Goal: Task Accomplishment & Management: Complete application form

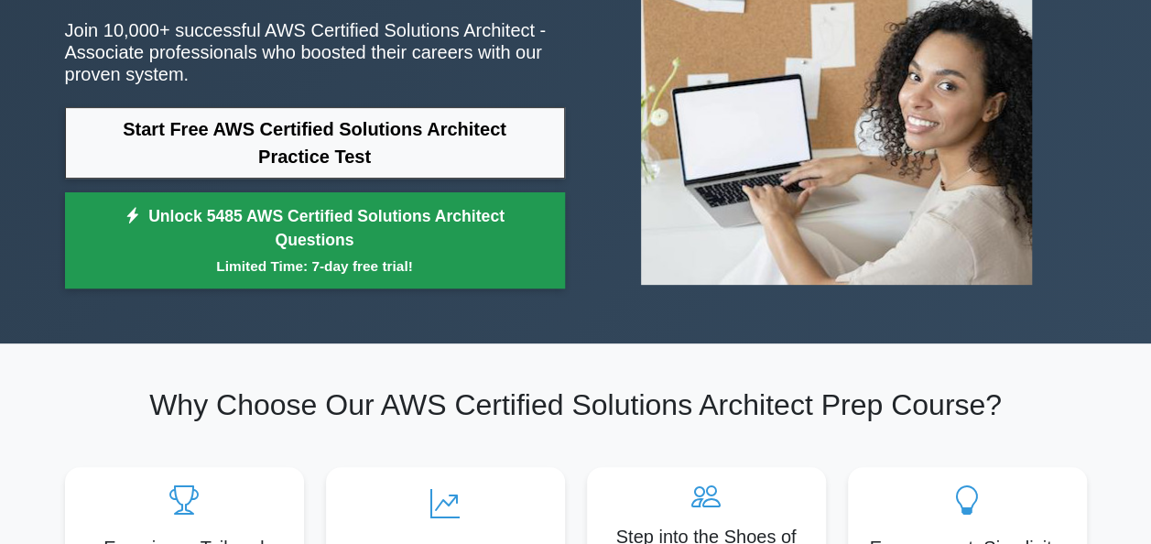
scroll to position [232, 0]
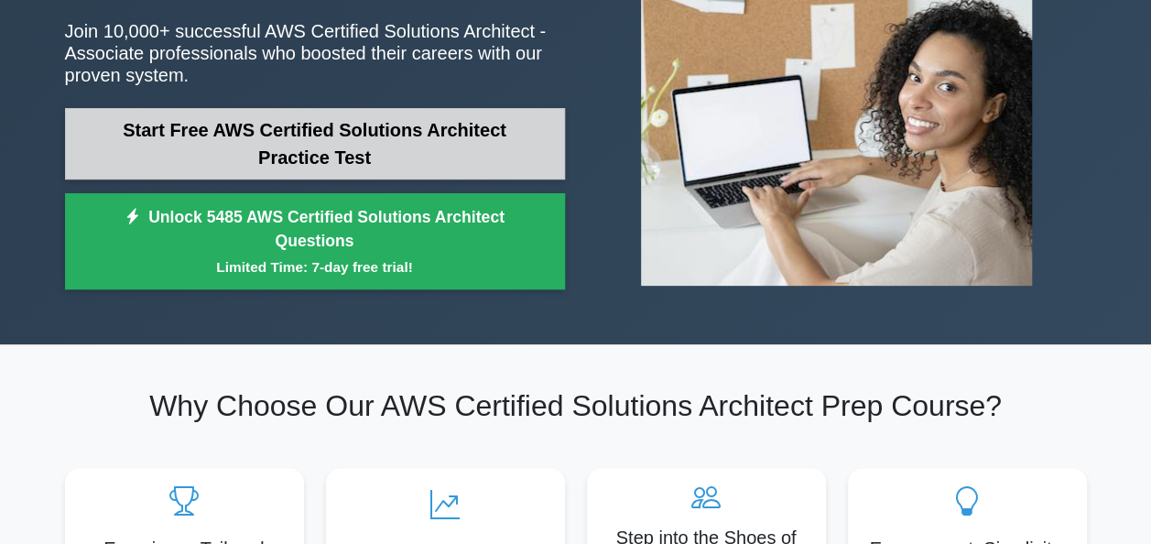
click at [335, 154] on link "Start Free AWS Certified Solutions Architect Practice Test" at bounding box center [315, 143] width 500 height 71
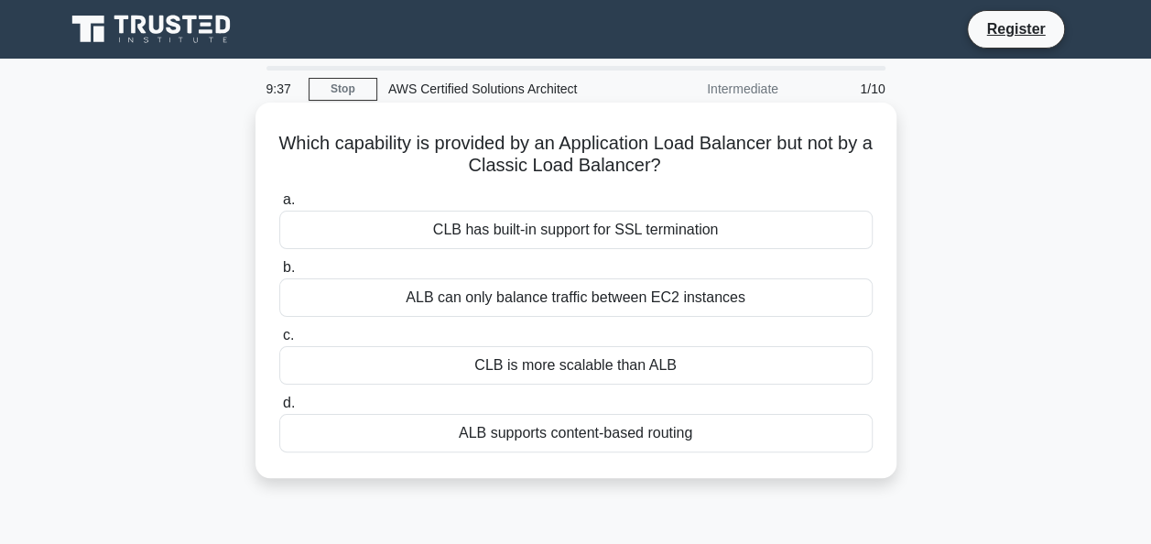
click at [564, 427] on div "ALB supports content-based routing" at bounding box center [575, 433] width 593 height 38
click at [279, 409] on input "d. ALB supports content-based routing" at bounding box center [279, 403] width 0 height 12
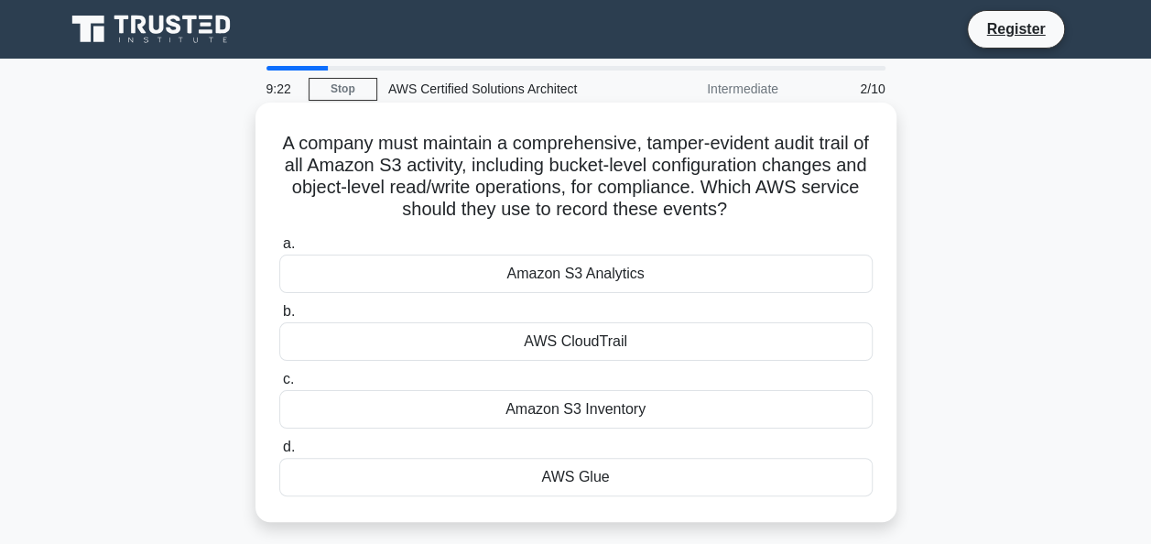
click at [499, 346] on div "AWS CloudTrail" at bounding box center [575, 341] width 593 height 38
click at [279, 318] on input "b. AWS CloudTrail" at bounding box center [279, 312] width 0 height 12
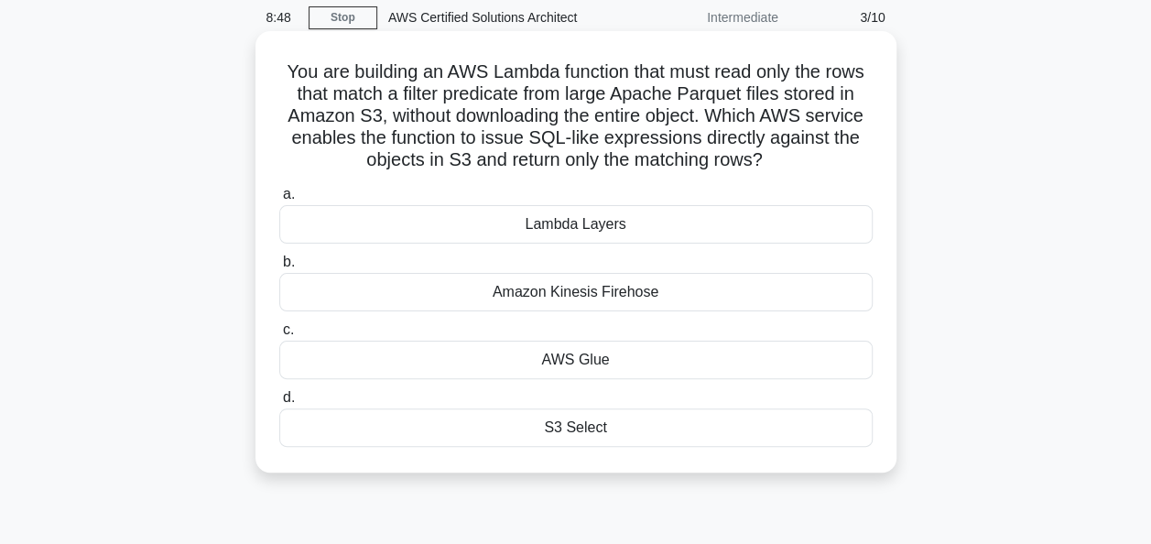
scroll to position [54, 0]
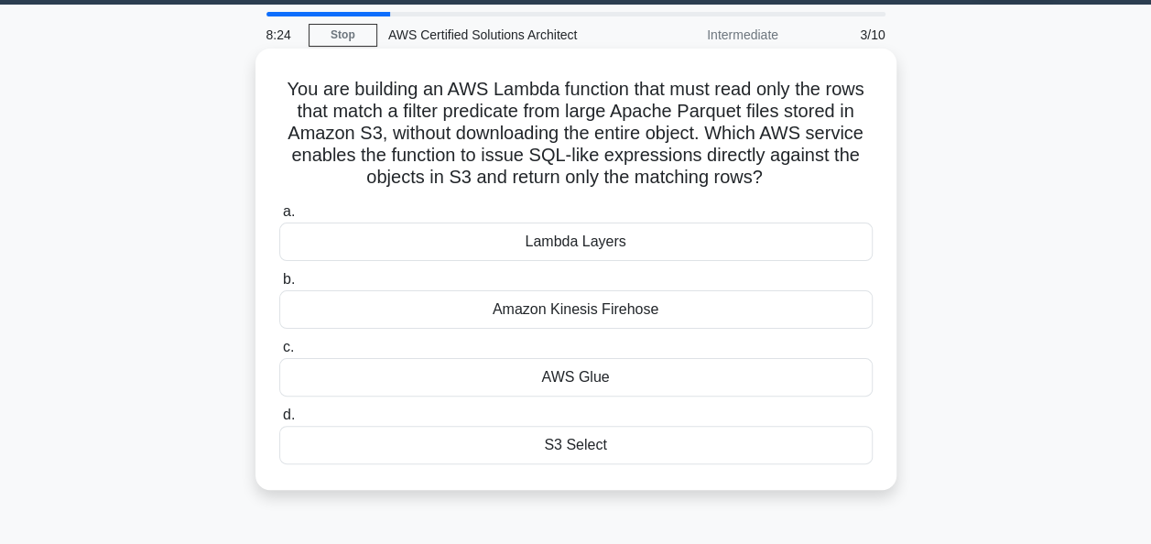
click at [650, 386] on div "AWS Glue" at bounding box center [575, 377] width 593 height 38
click at [279, 353] on input "c. AWS Glue" at bounding box center [279, 348] width 0 height 12
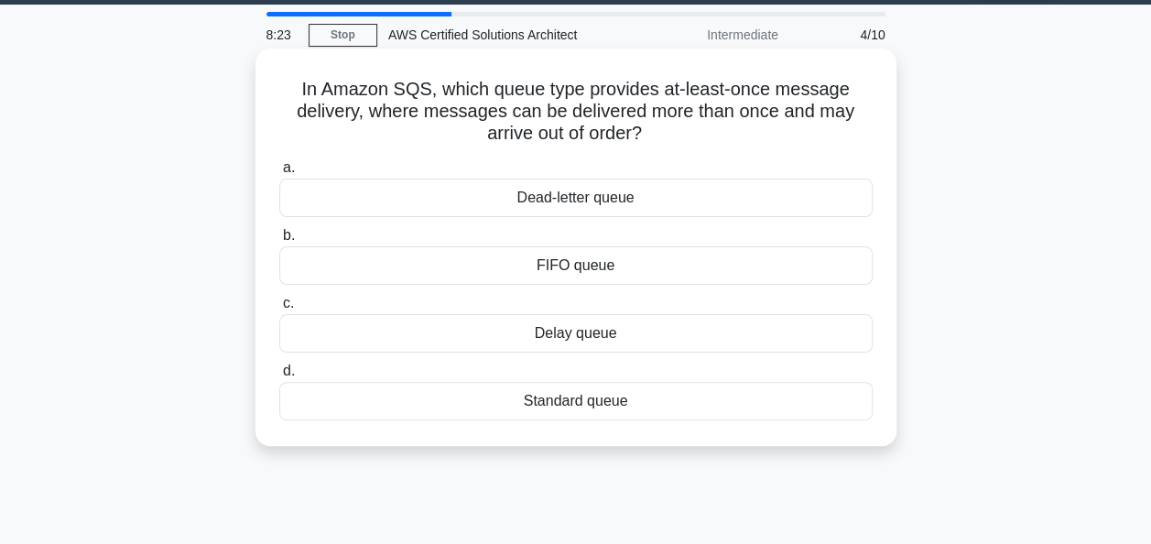
scroll to position [0, 0]
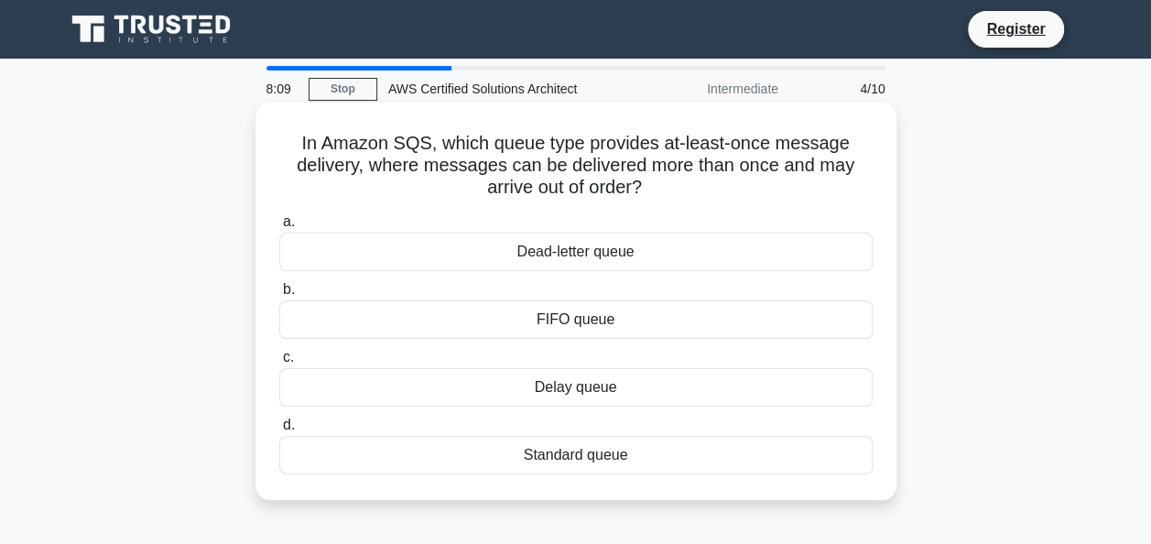
click at [641, 449] on div "Standard queue" at bounding box center [575, 455] width 593 height 38
click at [279, 431] on input "d. Standard queue" at bounding box center [279, 425] width 0 height 12
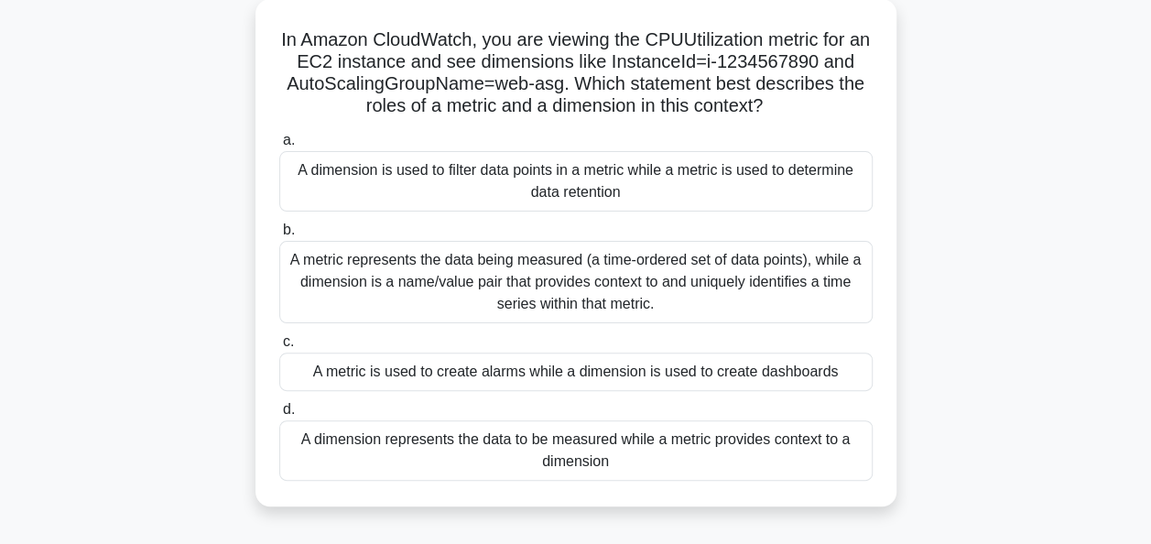
scroll to position [114, 0]
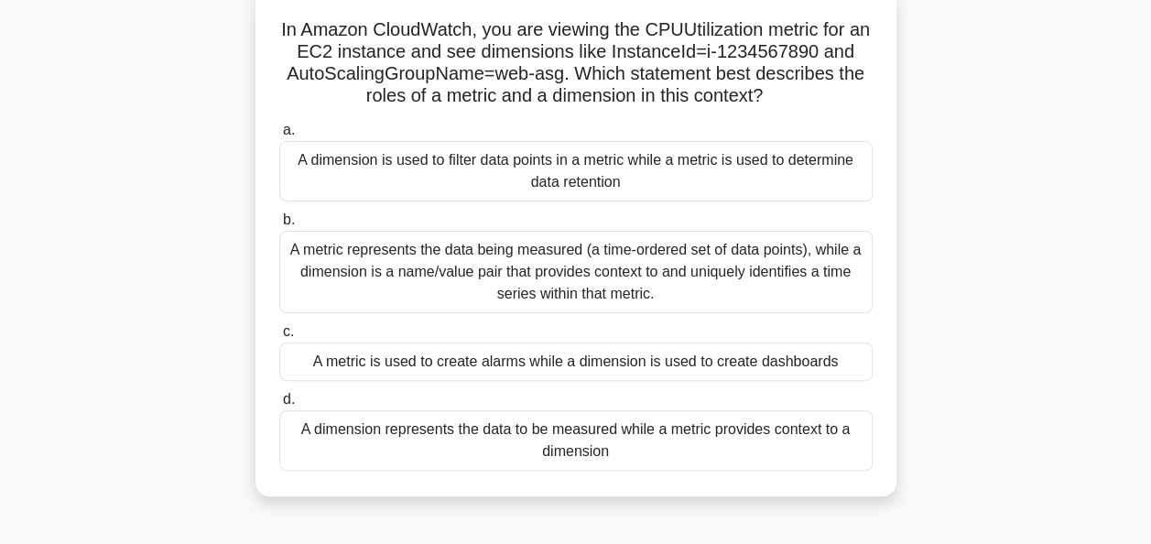
click at [505, 364] on div "A metric is used to create alarms while a dimension is used to create dashboards" at bounding box center [575, 361] width 593 height 38
click at [279, 338] on input "c. A metric is used to create alarms while a dimension is used to create dashbo…" at bounding box center [279, 332] width 0 height 12
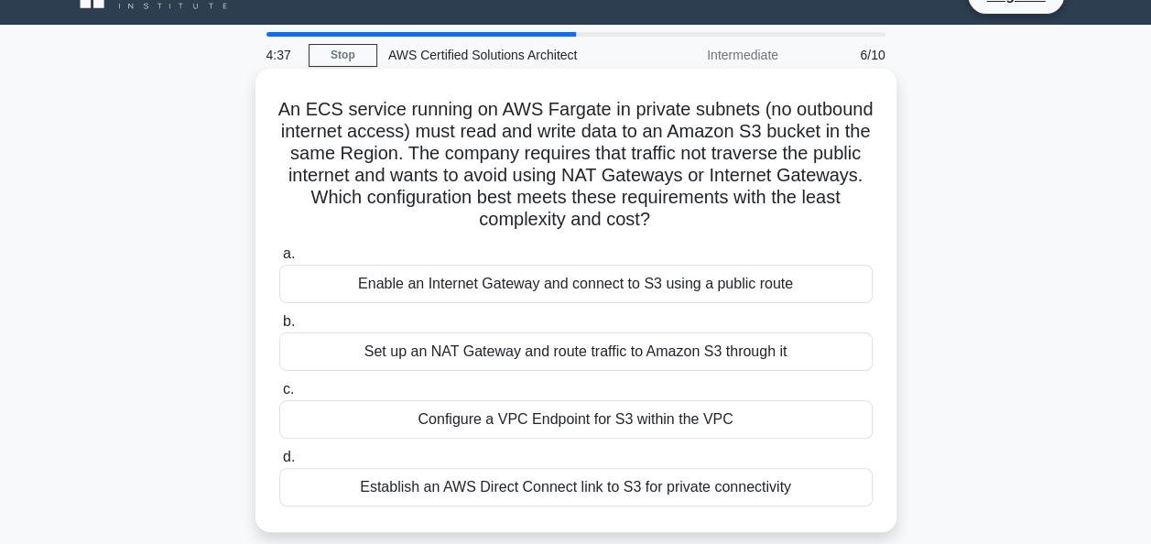
scroll to position [35, 0]
click at [513, 413] on div "Configure a VPC Endpoint for S3 within the VPC" at bounding box center [575, 418] width 593 height 38
click at [279, 395] on input "c. Configure a VPC Endpoint for S3 within the VPC" at bounding box center [279, 389] width 0 height 12
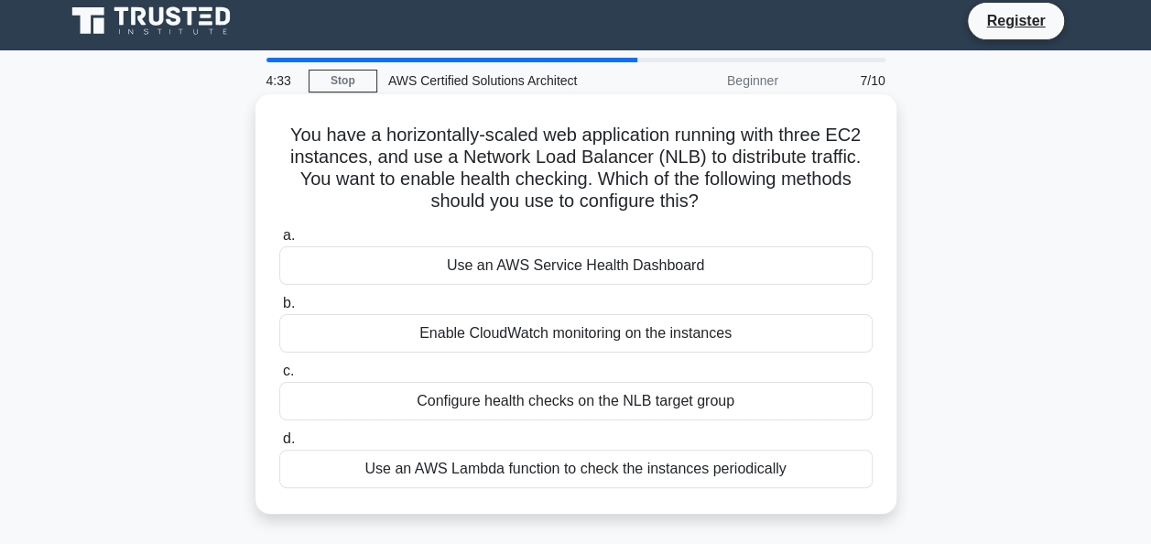
scroll to position [0, 0]
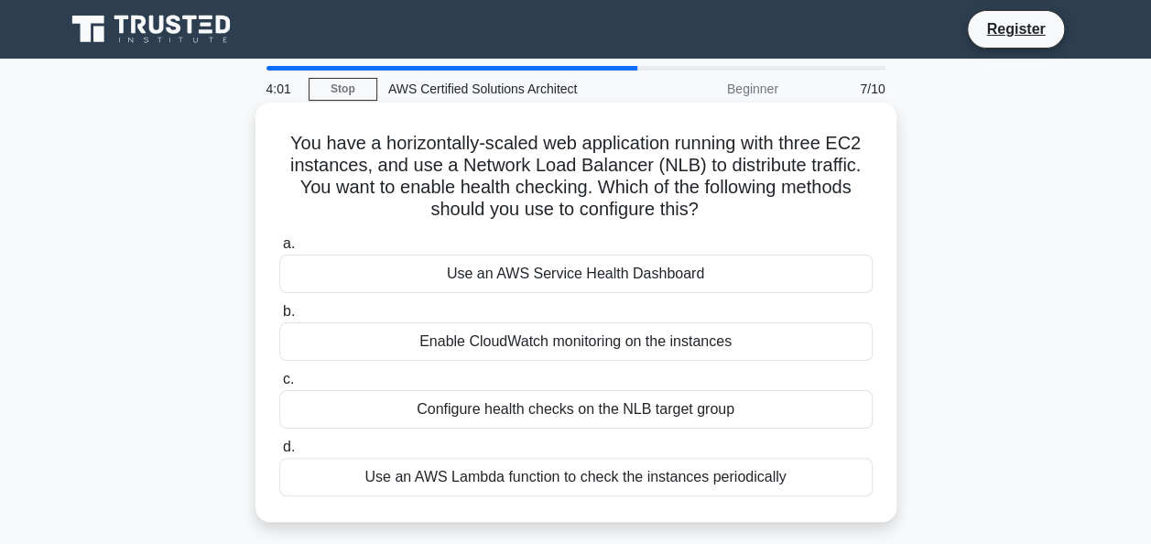
click at [631, 422] on div "Configure health checks on the NLB target group" at bounding box center [575, 409] width 593 height 38
click at [279, 386] on input "c. Configure health checks on the NLB target group" at bounding box center [279, 380] width 0 height 12
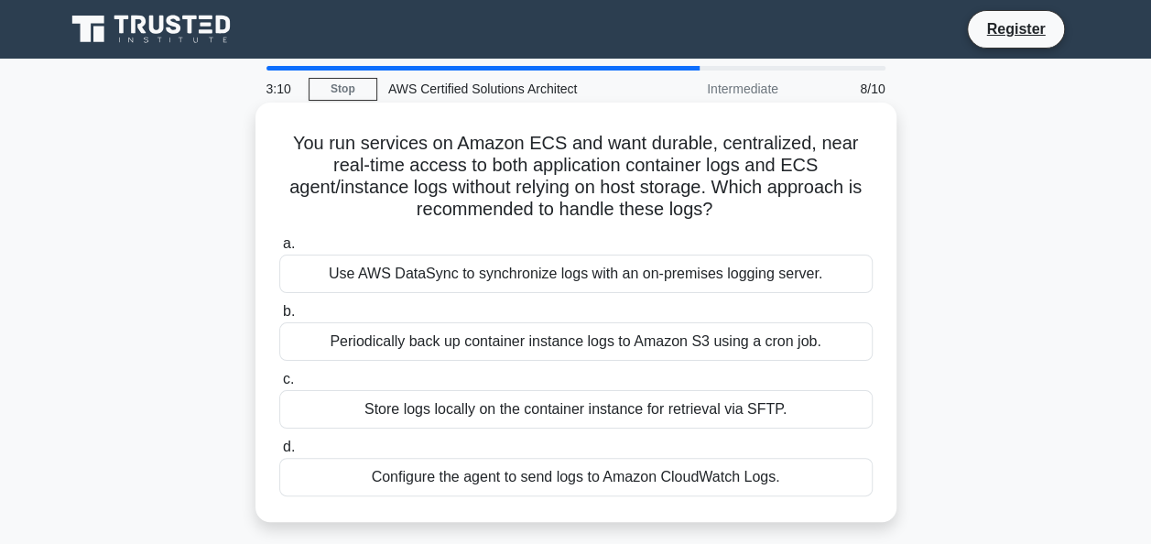
click at [700, 480] on div "Configure the agent to send logs to Amazon CloudWatch Logs." at bounding box center [575, 477] width 593 height 38
click at [279, 453] on input "d. Configure the agent to send logs to Amazon CloudWatch Logs." at bounding box center [279, 447] width 0 height 12
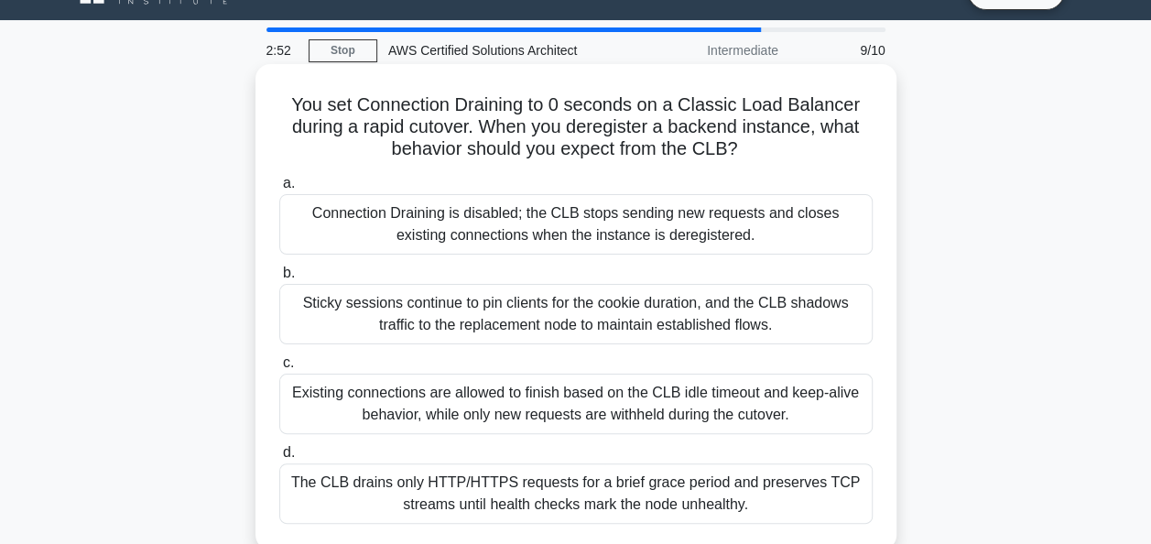
scroll to position [42, 0]
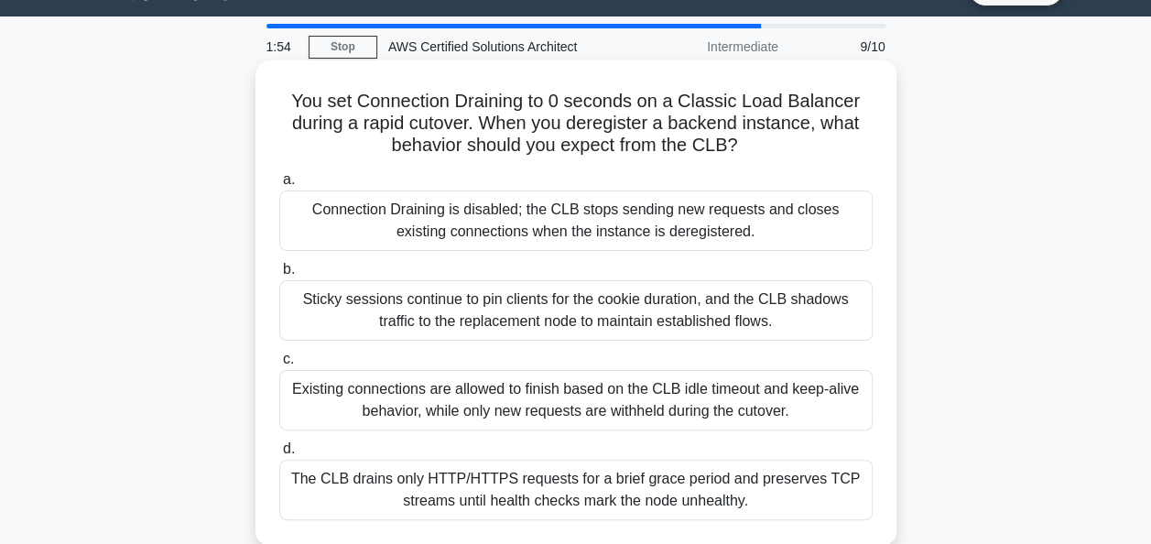
click at [563, 231] on div "Connection Draining is disabled; the CLB stops sending new requests and closes …" at bounding box center [575, 220] width 593 height 60
click at [279, 186] on input "a. Connection Draining is disabled; the CLB stops sending new requests and clos…" at bounding box center [279, 180] width 0 height 12
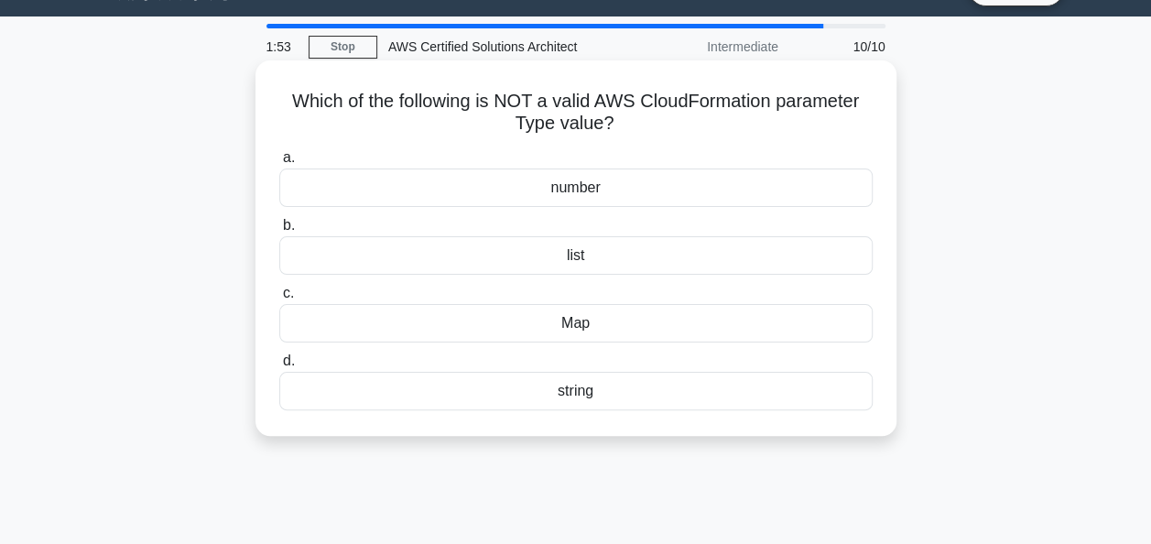
scroll to position [0, 0]
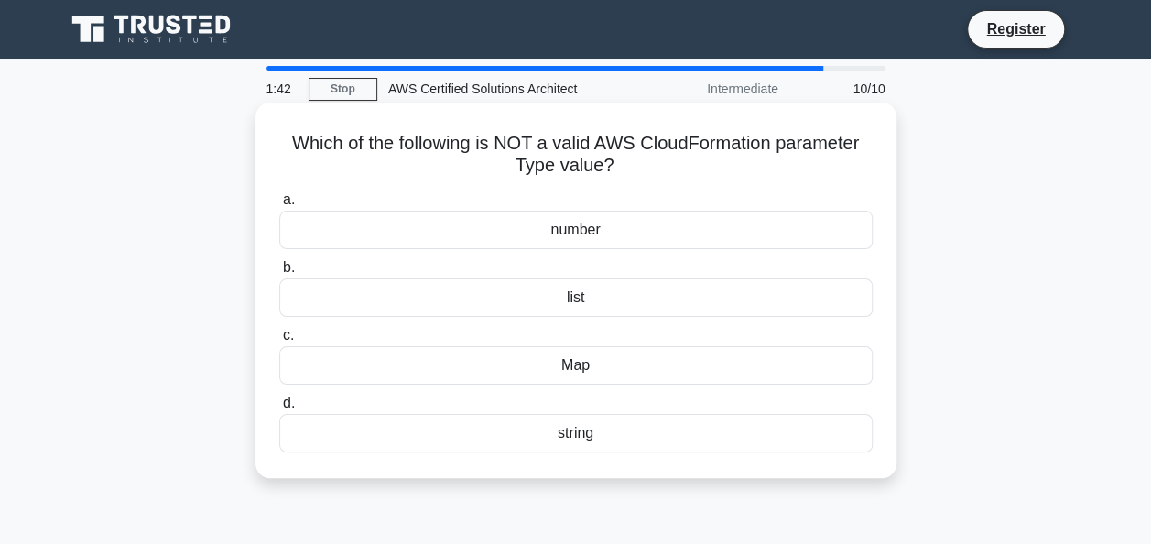
click at [618, 373] on div "Map" at bounding box center [575, 365] width 593 height 38
click at [279, 342] on input "c. Map" at bounding box center [279, 336] width 0 height 12
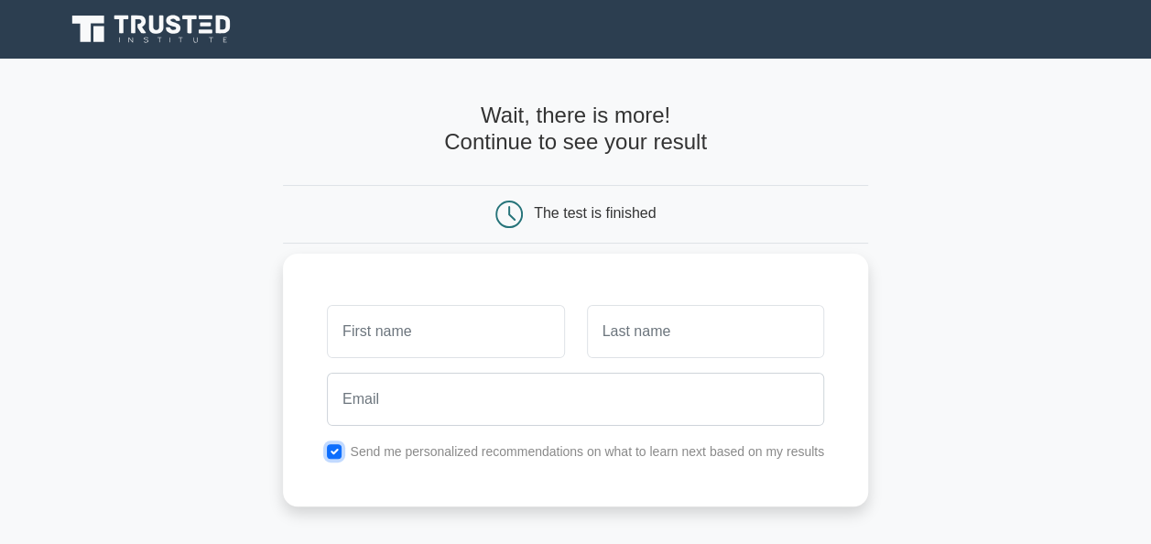
click at [335, 445] on input "checkbox" at bounding box center [334, 451] width 15 height 15
checkbox input "false"
click at [384, 339] on input "text" at bounding box center [445, 331] width 237 height 53
type input "zauric"
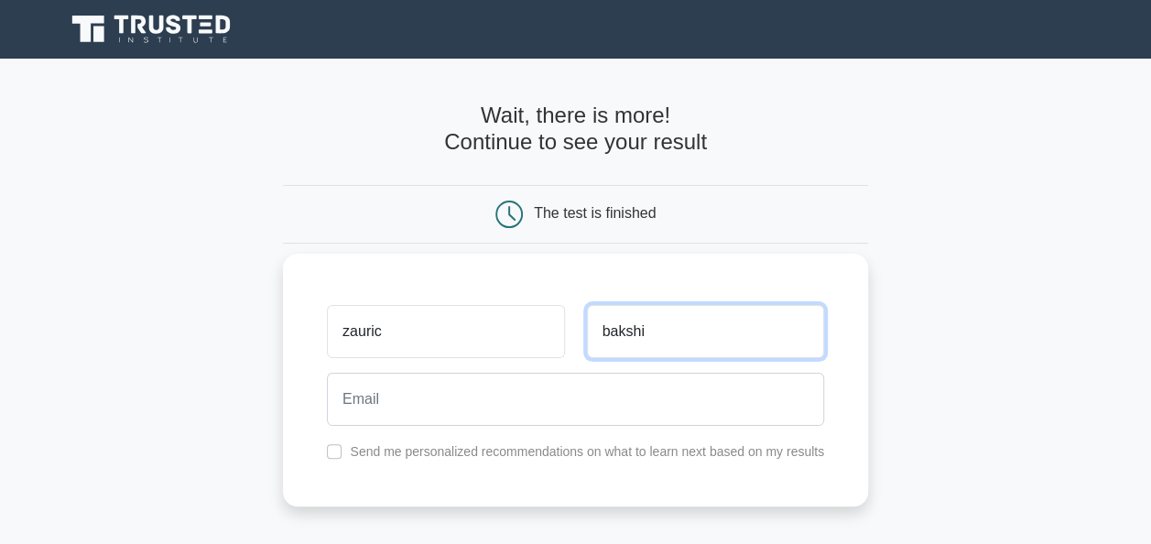
type input "bakshi"
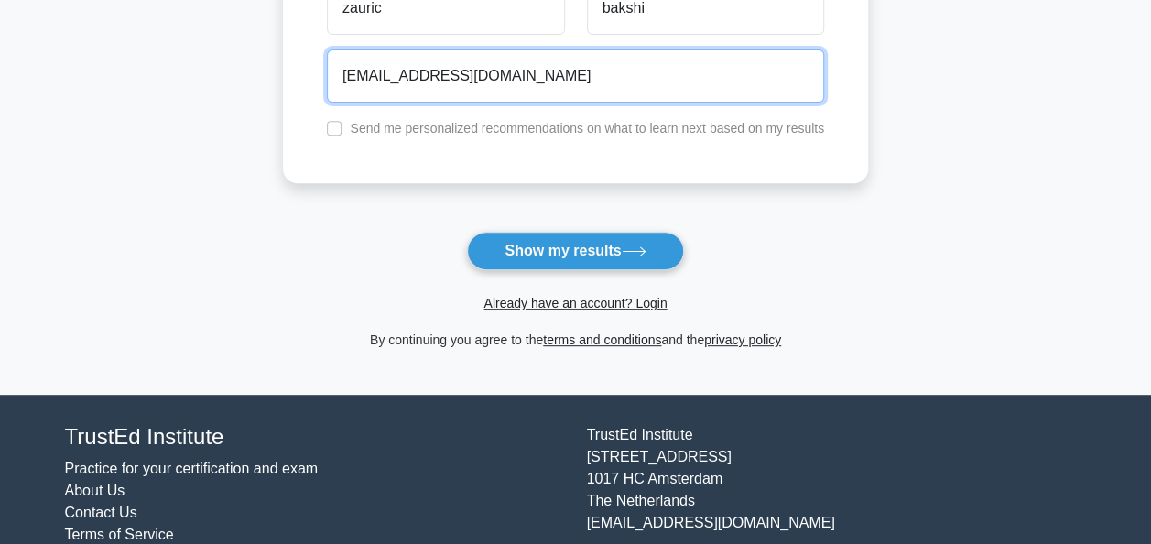
scroll to position [374, 0]
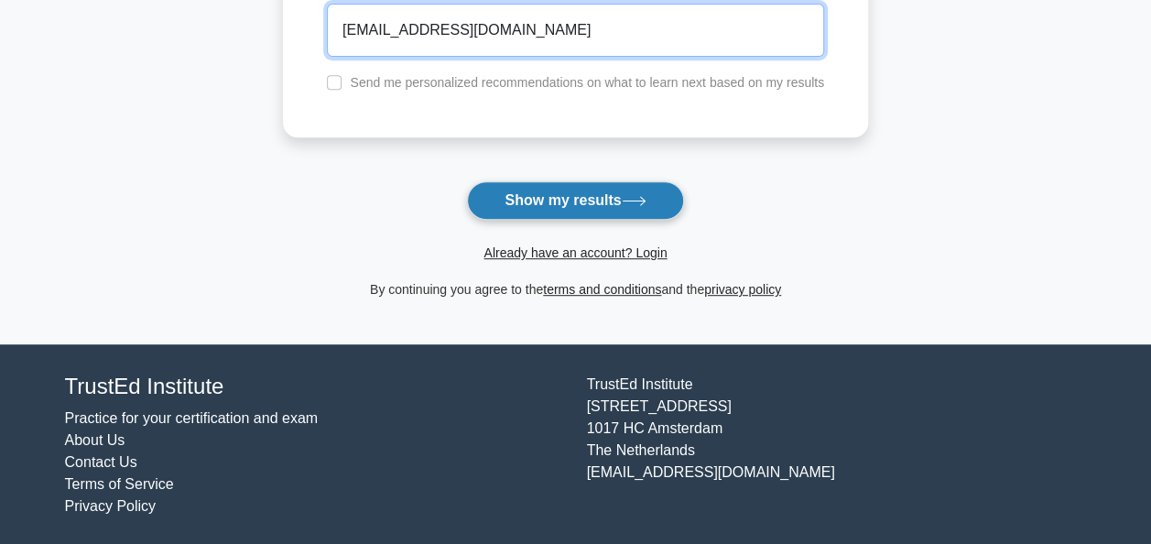
type input "zauricbakshi@gmail.com"
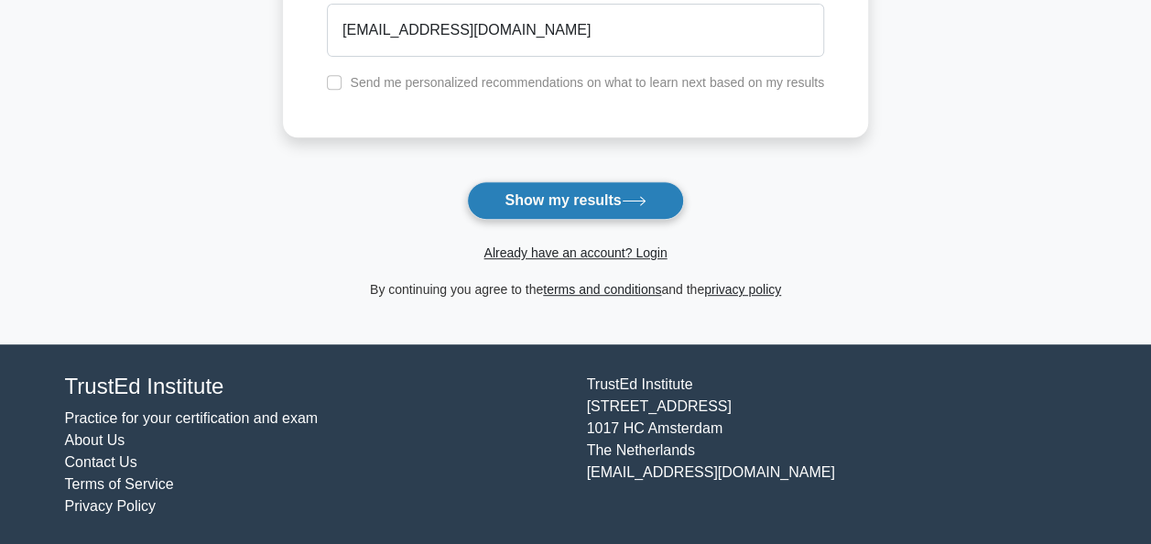
click at [553, 189] on button "Show my results" at bounding box center [575, 200] width 216 height 38
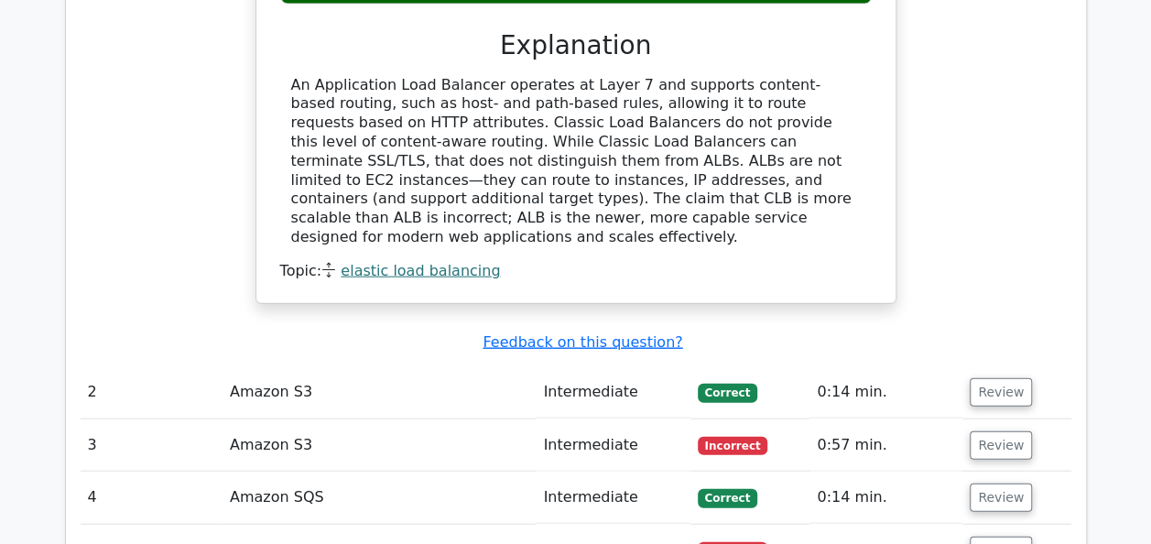
scroll to position [1983, 0]
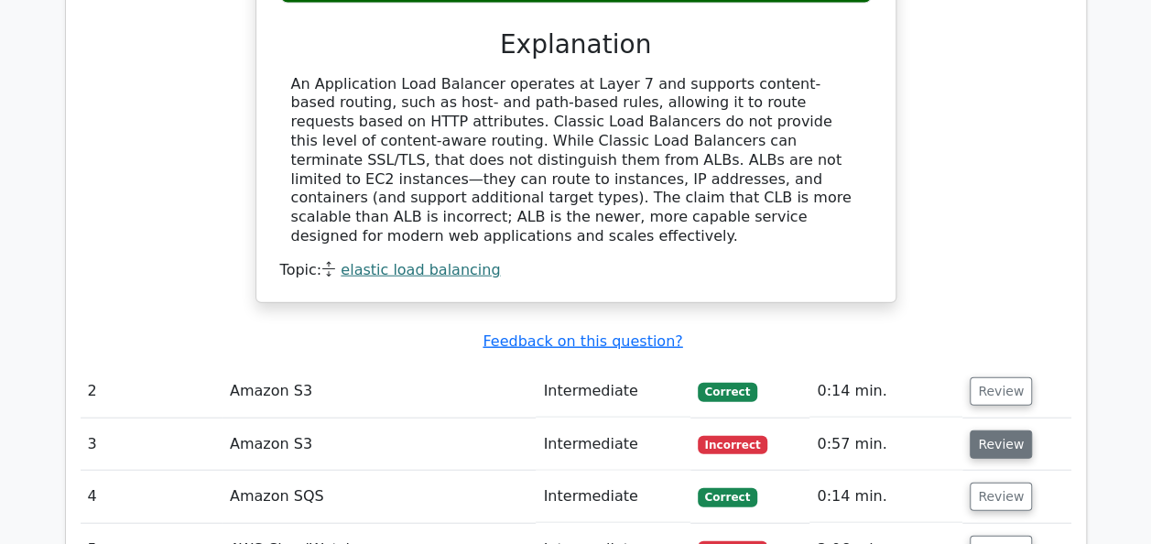
click at [991, 430] on button "Review" at bounding box center [1001, 444] width 62 height 28
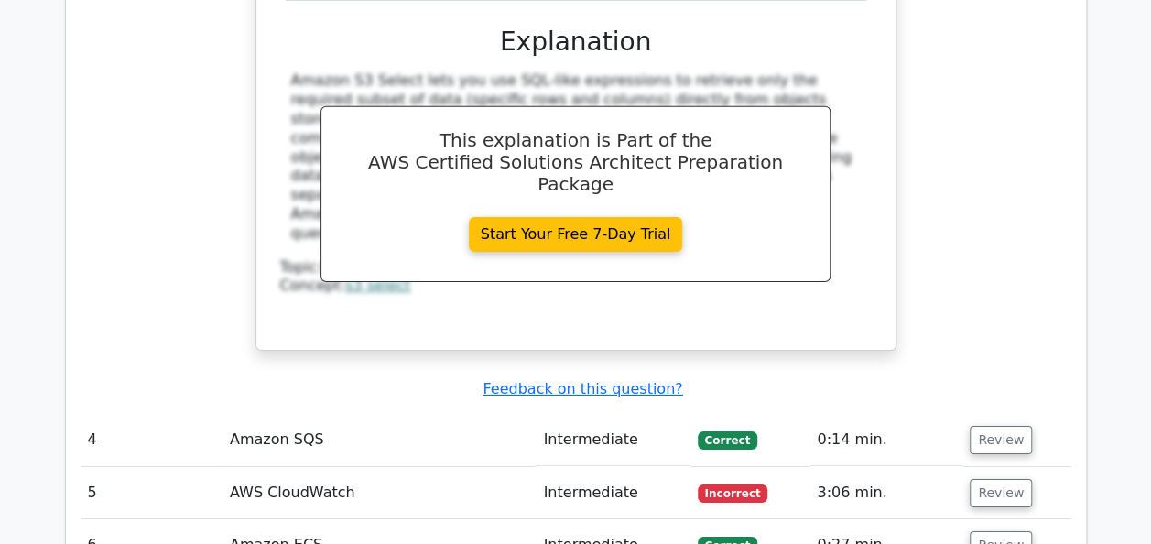
scroll to position [2896, 0]
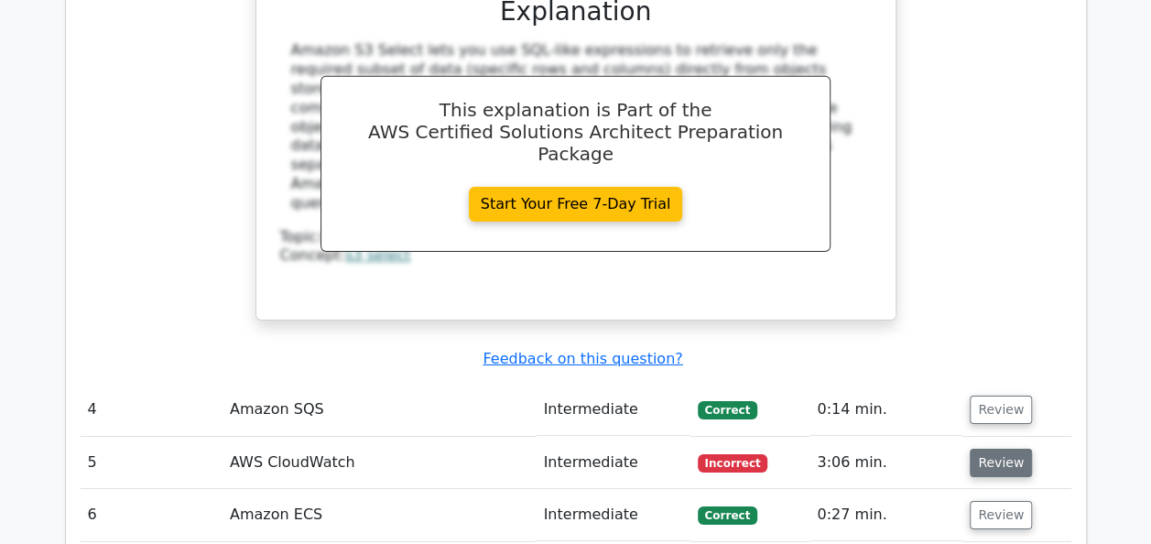
click at [1015, 449] on button "Review" at bounding box center [1001, 463] width 62 height 28
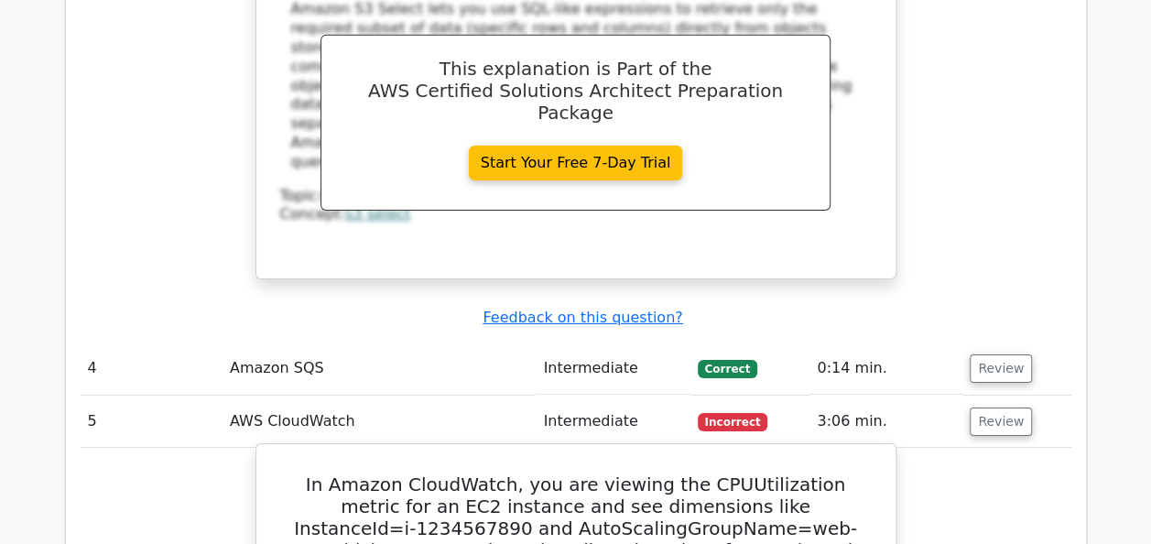
scroll to position [2904, 0]
